Goal: Check status: Check status

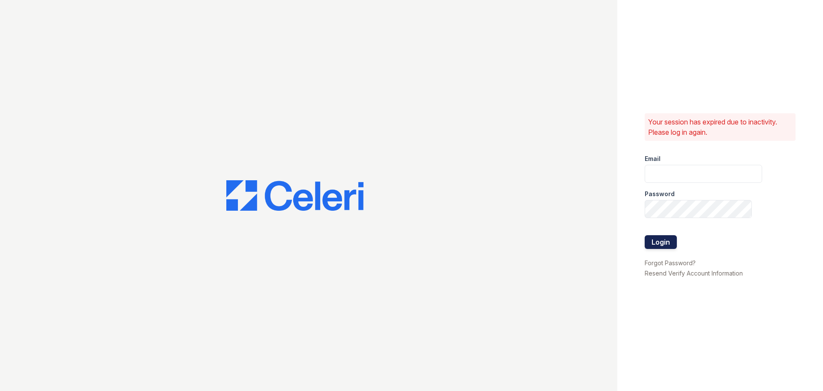
type input "[EMAIL_ADDRESS][DOMAIN_NAME]"
click at [654, 235] on button "Login" at bounding box center [661, 242] width 32 height 14
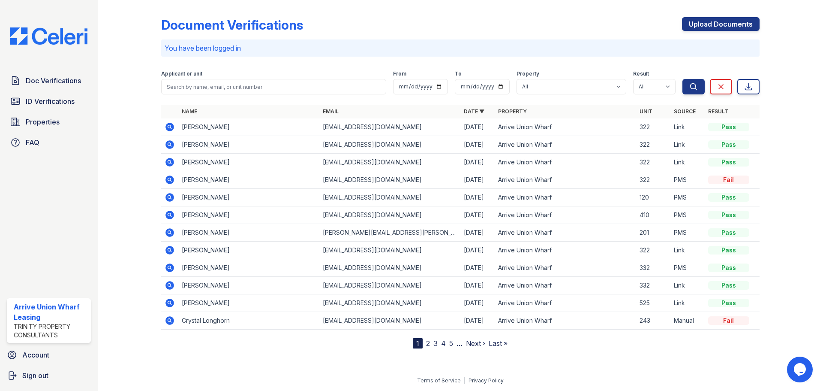
click at [166, 126] on icon at bounding box center [169, 127] width 9 height 9
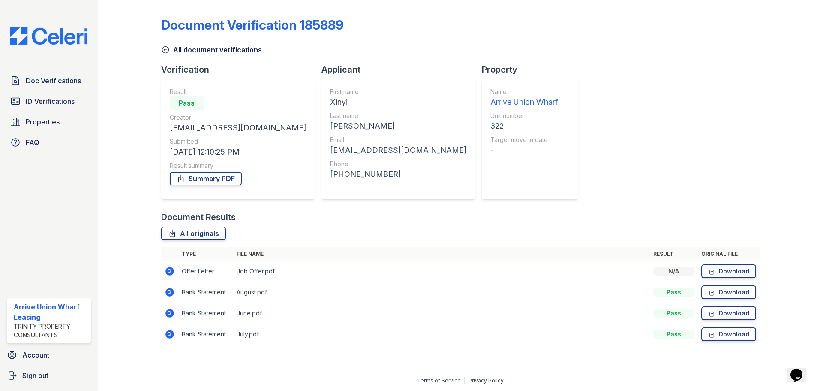
click at [168, 274] on icon at bounding box center [169, 271] width 9 height 9
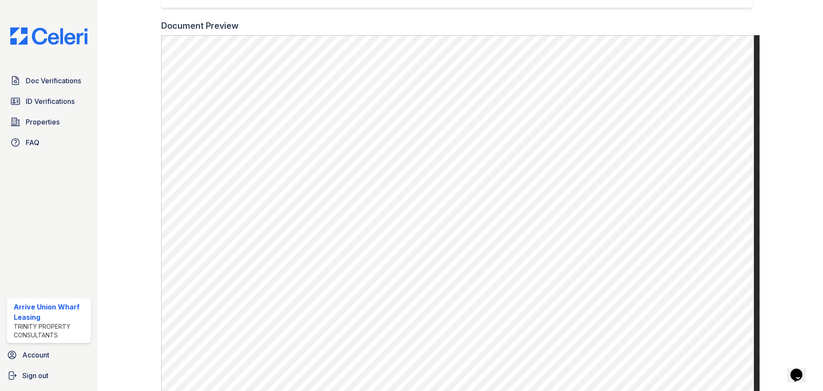
scroll to position [257, 0]
click at [54, 85] on span "Doc Verifications" at bounding box center [53, 80] width 55 height 10
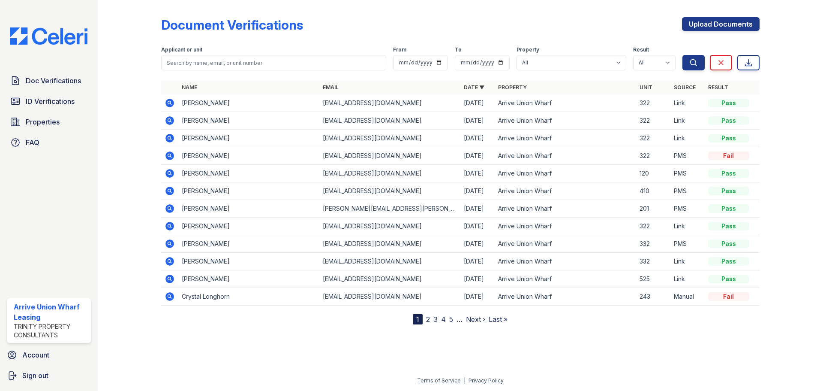
click at [165, 105] on icon at bounding box center [170, 103] width 10 height 10
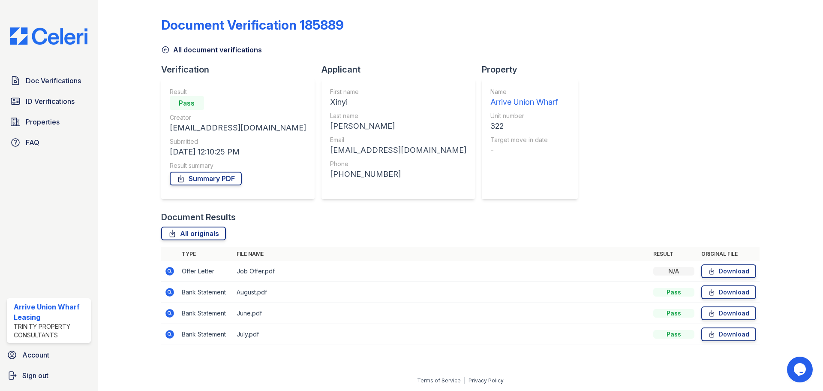
click at [169, 274] on icon at bounding box center [169, 271] width 9 height 9
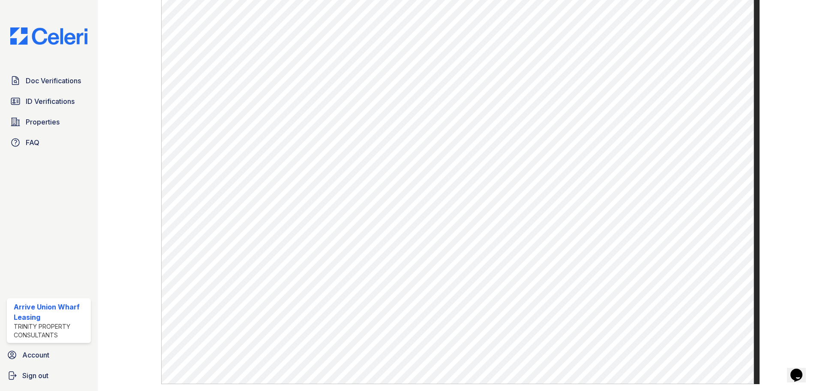
scroll to position [300, 0]
